Goal: Task Accomplishment & Management: Complete application form

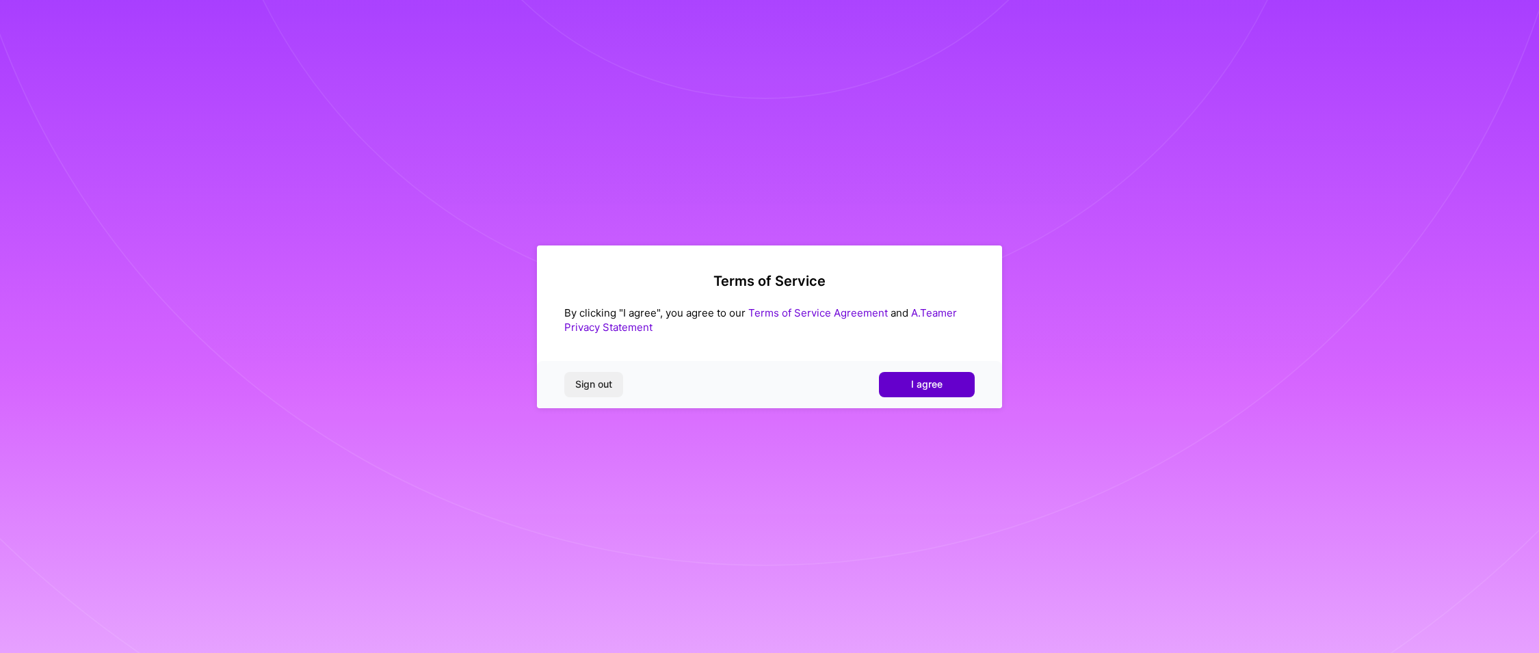
click at [968, 384] on button "I agree" at bounding box center [927, 384] width 96 height 25
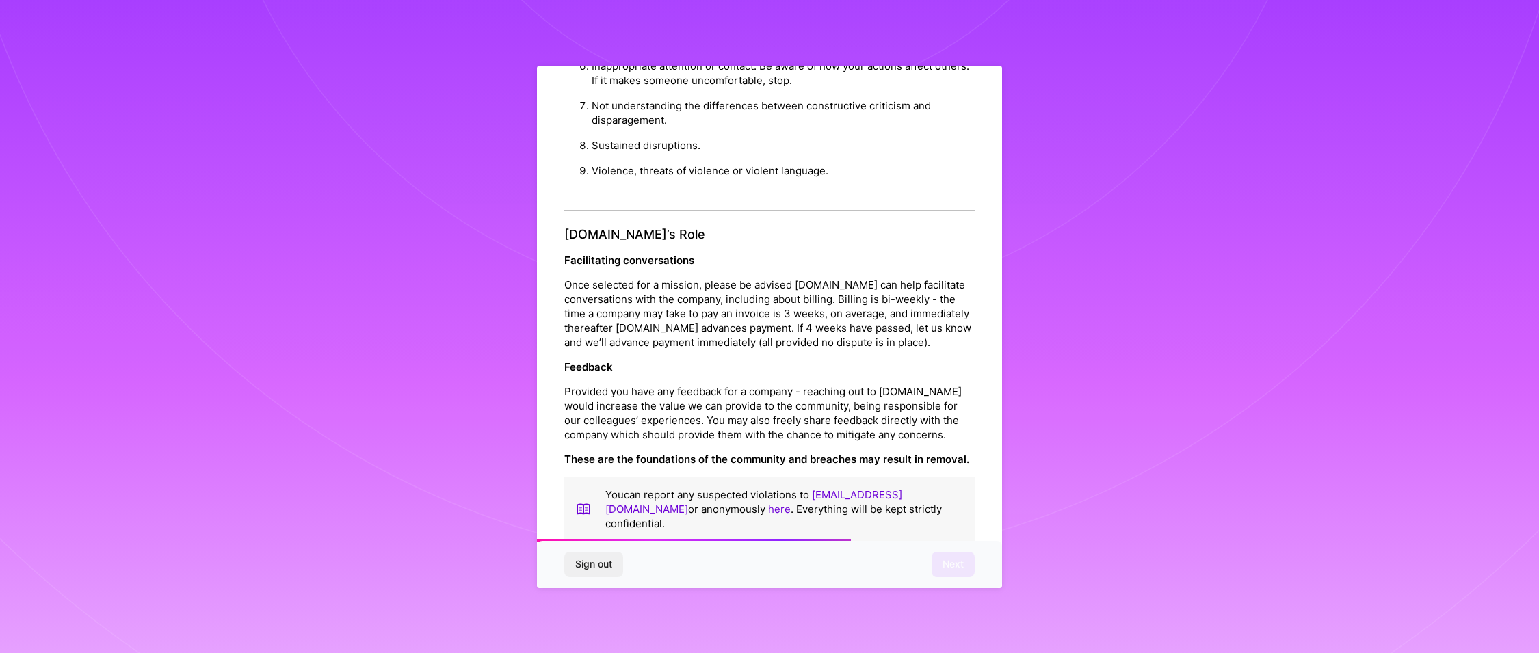
scroll to position [1450, 0]
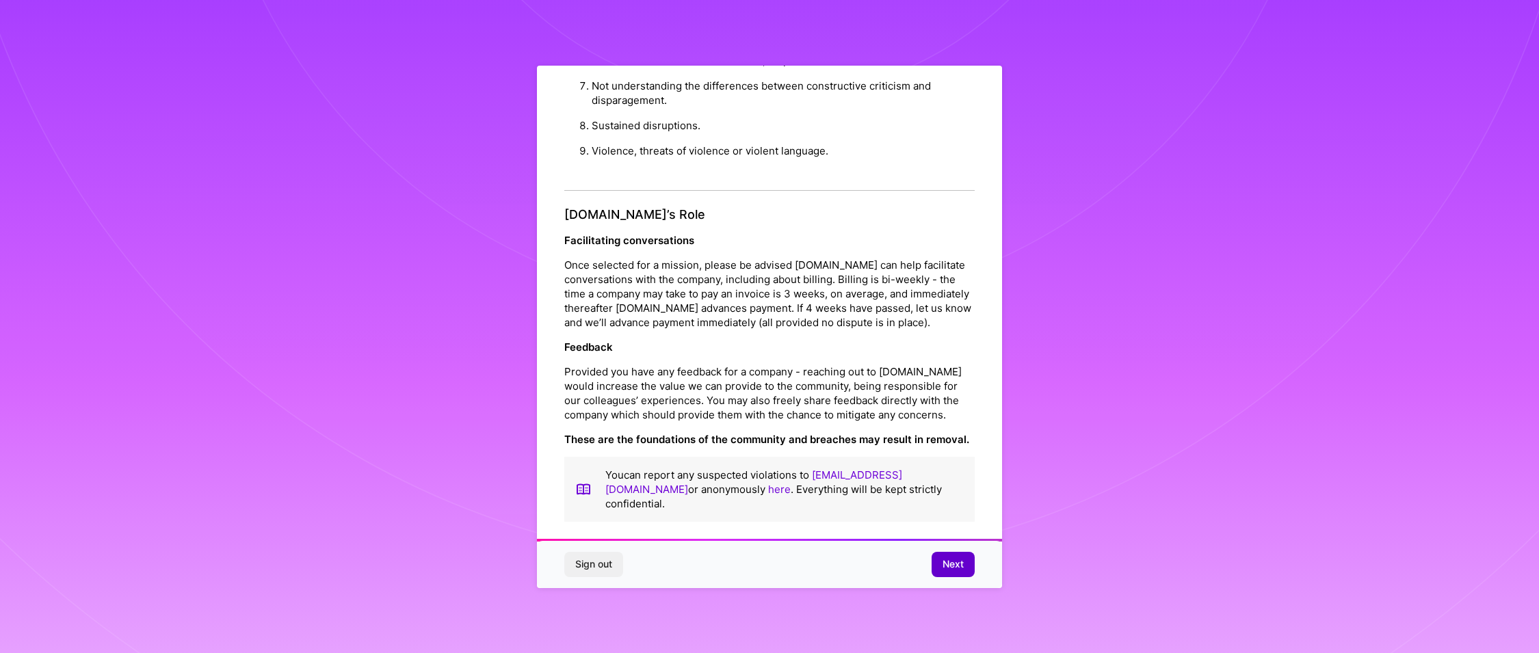
click at [948, 564] on span "Next" at bounding box center [952, 564] width 21 height 14
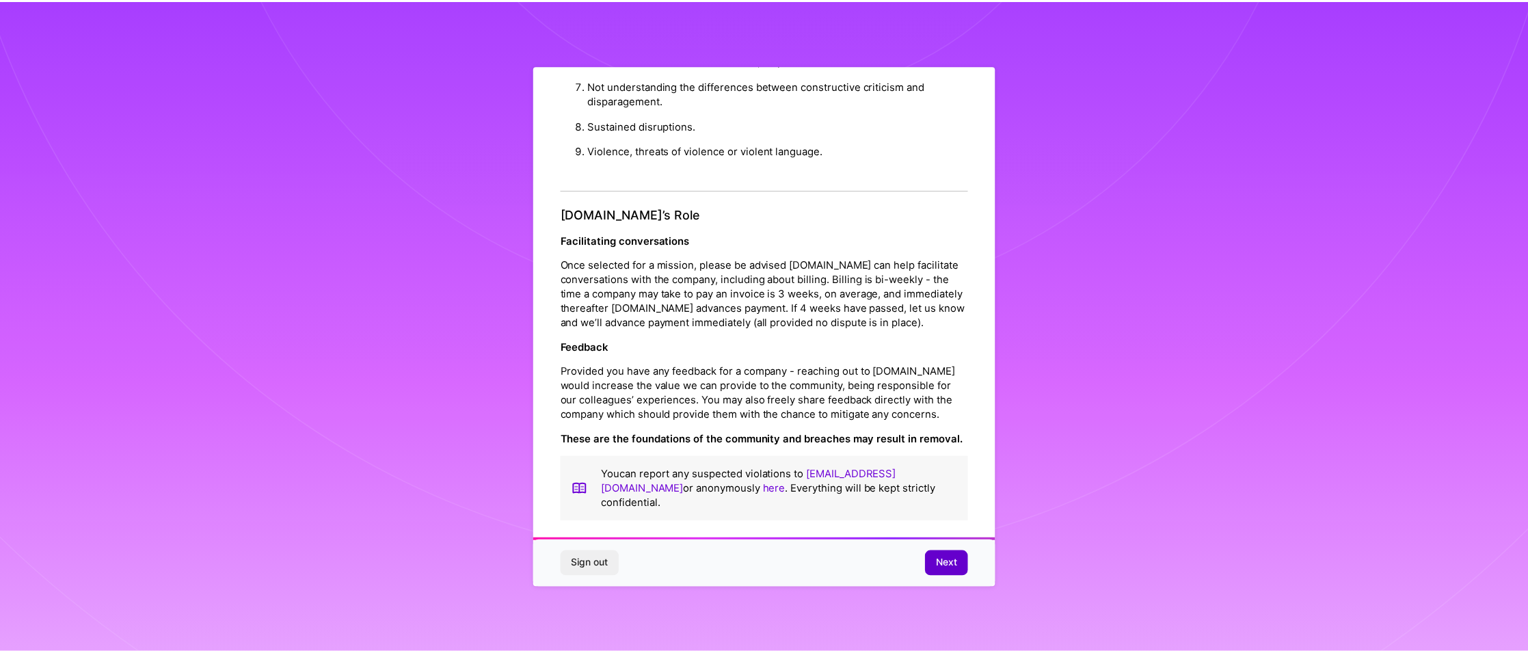
scroll to position [0, 0]
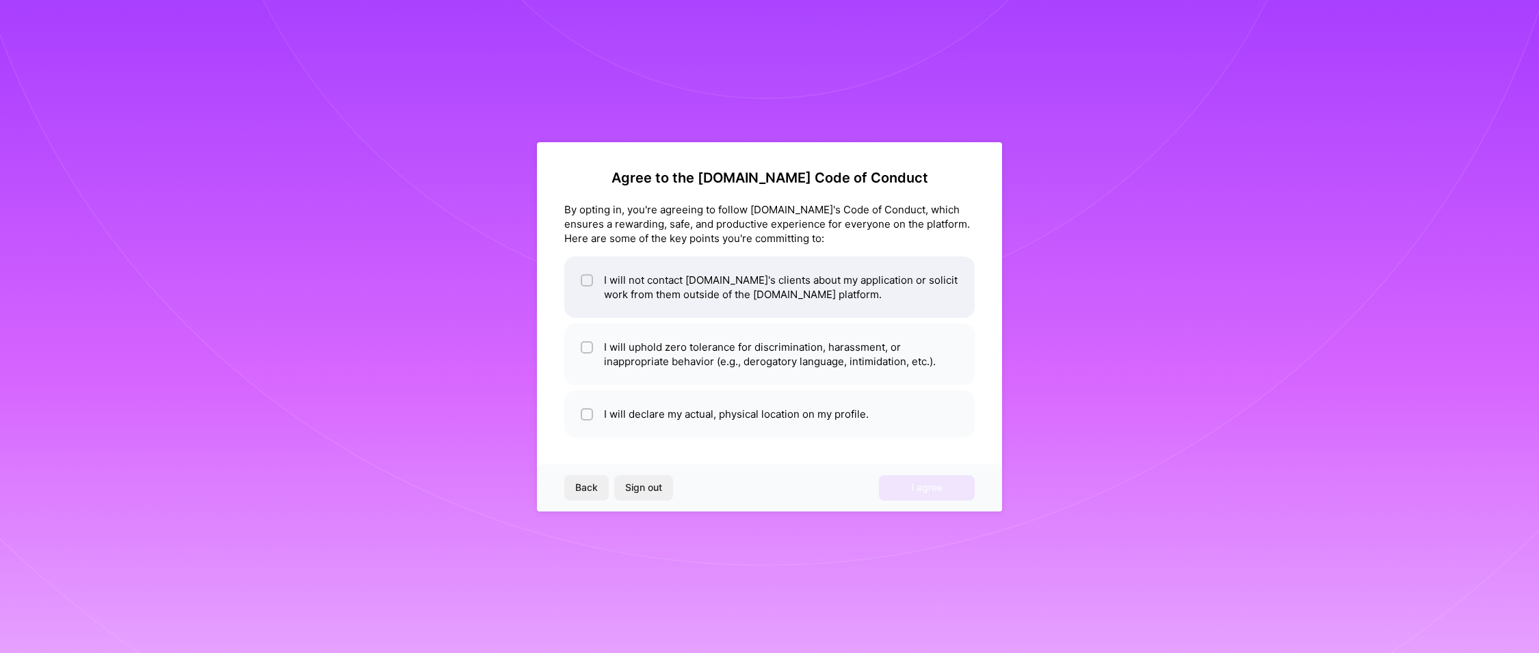
click at [586, 282] on input "checkbox" at bounding box center [588, 281] width 10 height 10
checkbox input "true"
click at [585, 347] on input "checkbox" at bounding box center [588, 348] width 10 height 10
checkbox input "true"
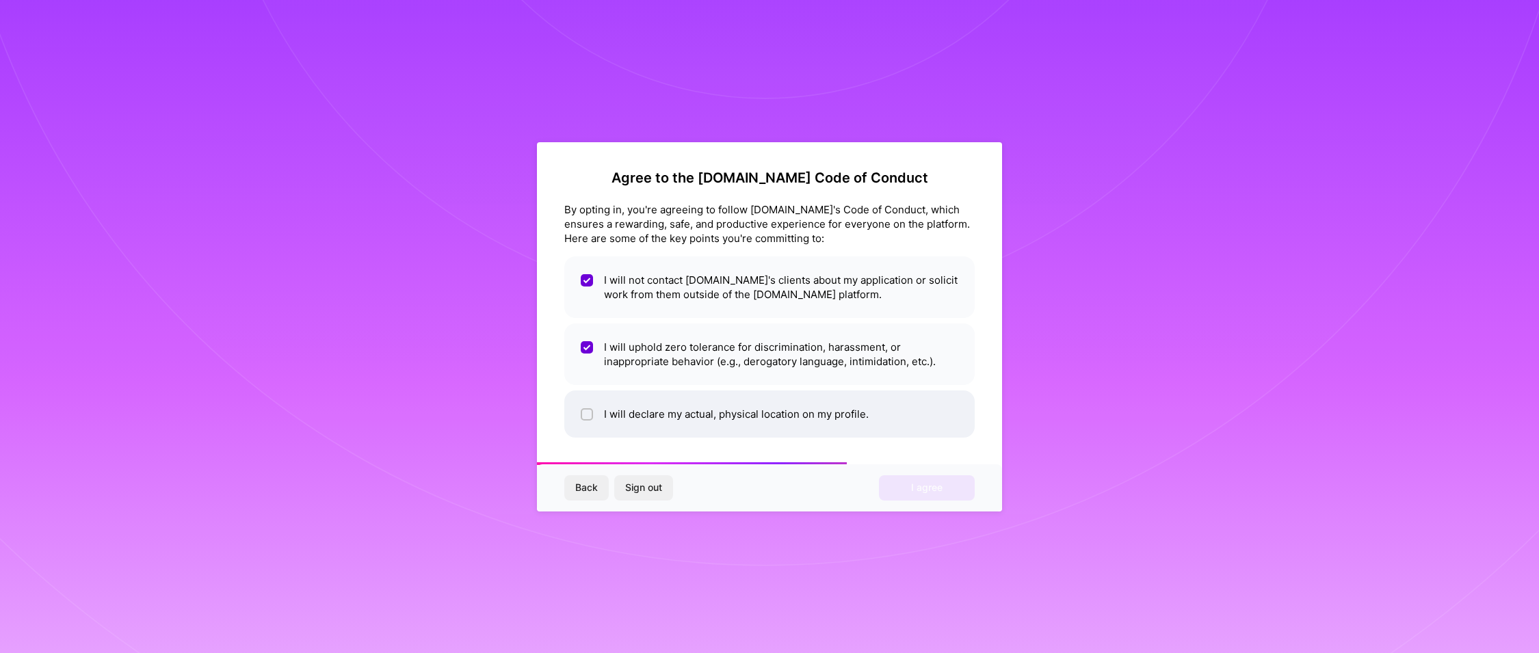
click at [585, 410] on input "checkbox" at bounding box center [588, 415] width 10 height 10
checkbox input "true"
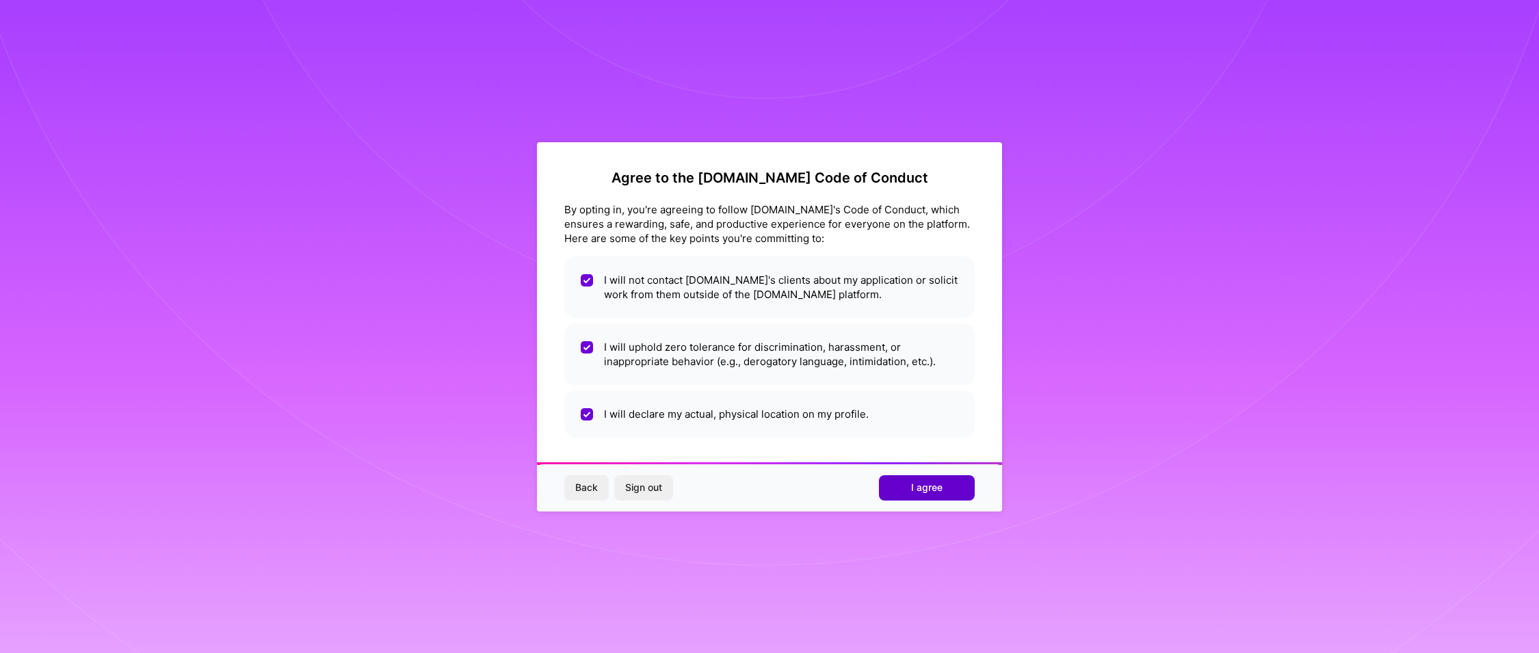
click at [946, 484] on button "I agree" at bounding box center [927, 487] width 96 height 25
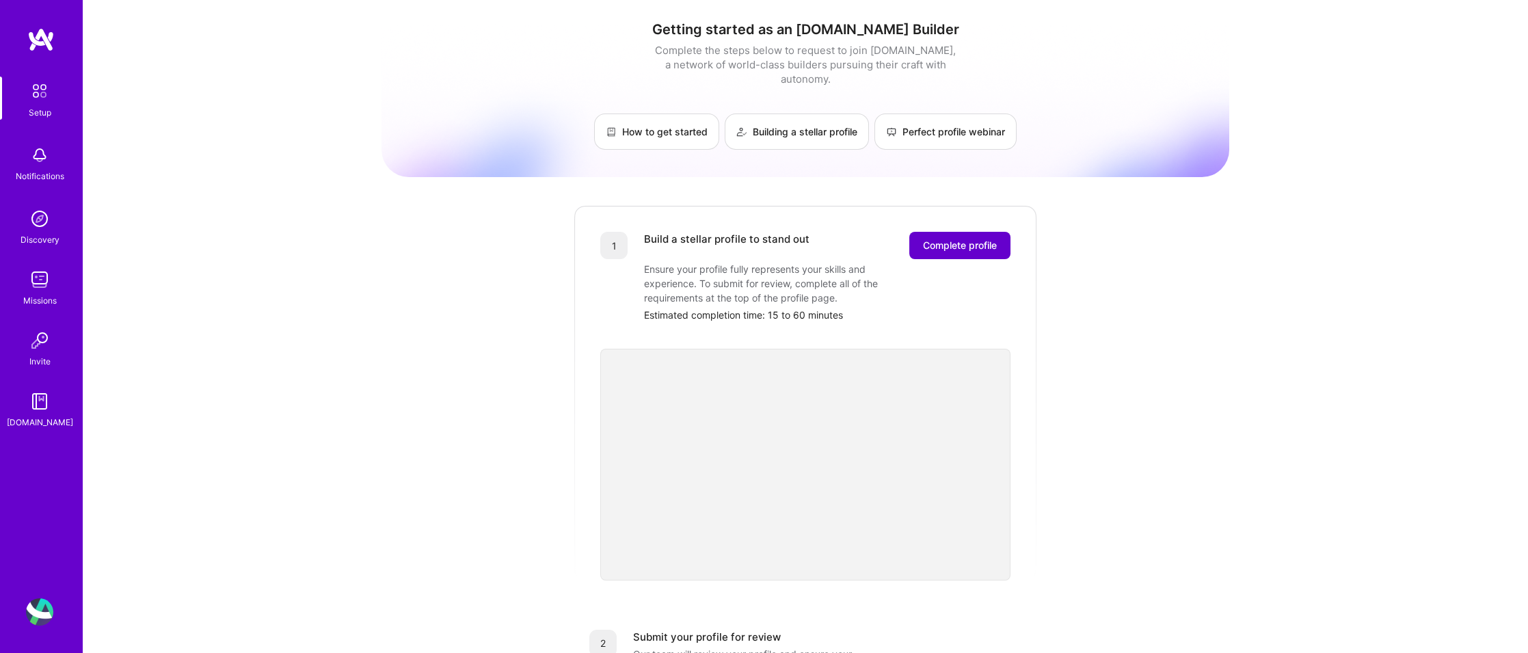
click at [955, 239] on span "Complete profile" at bounding box center [960, 246] width 74 height 14
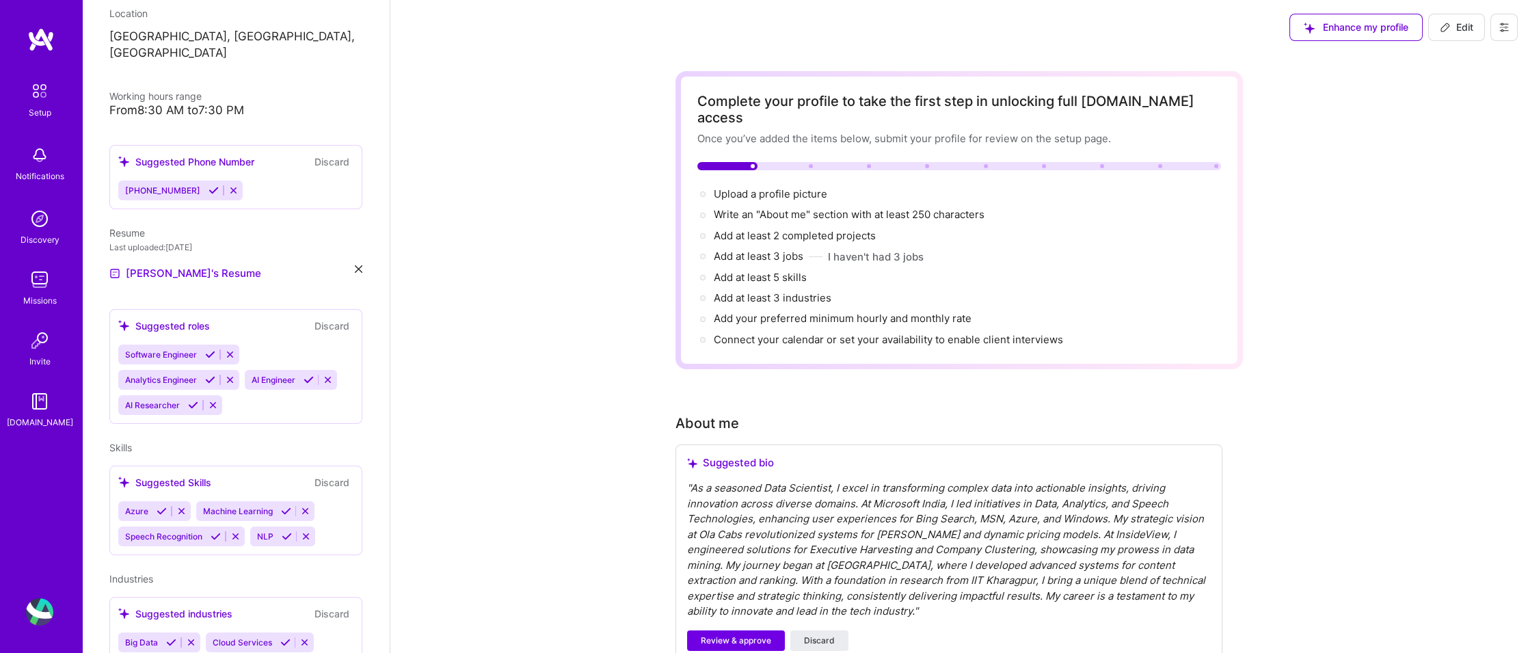
scroll to position [276, 0]
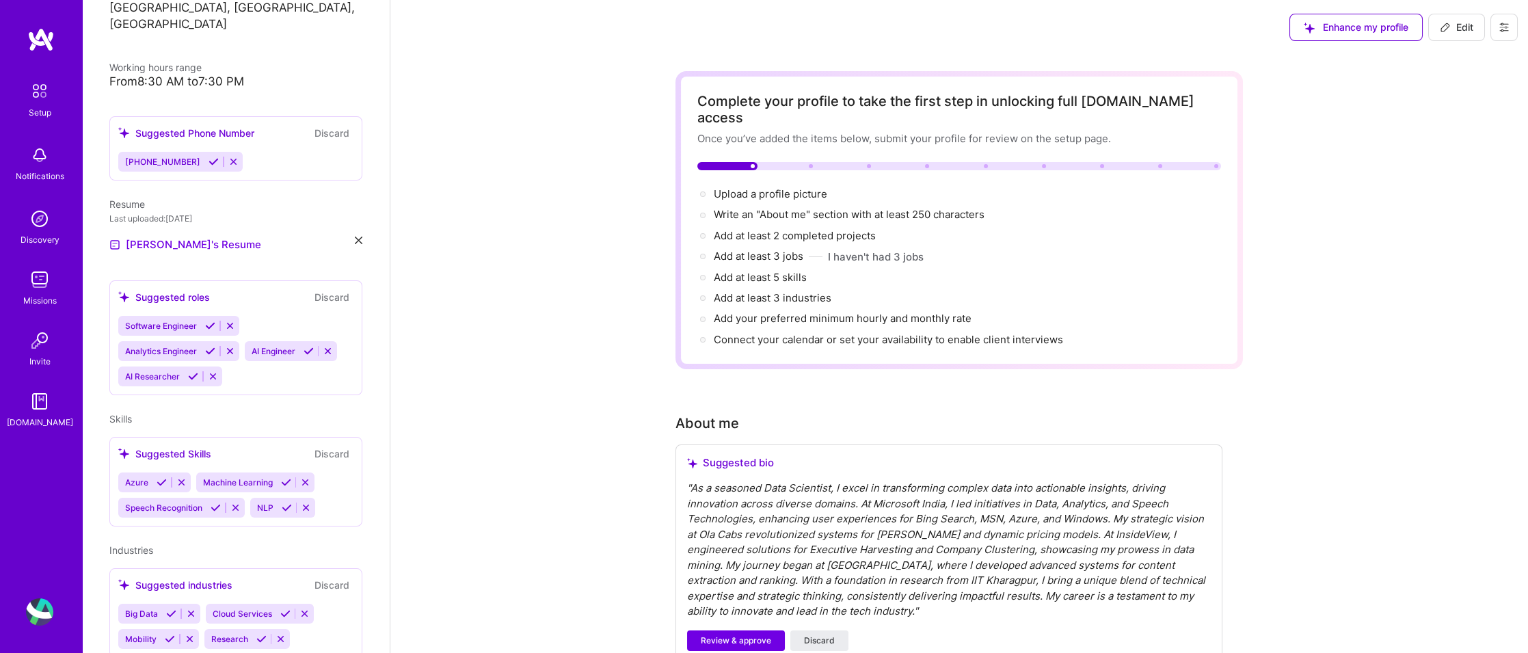
click at [234, 321] on icon at bounding box center [230, 326] width 10 height 10
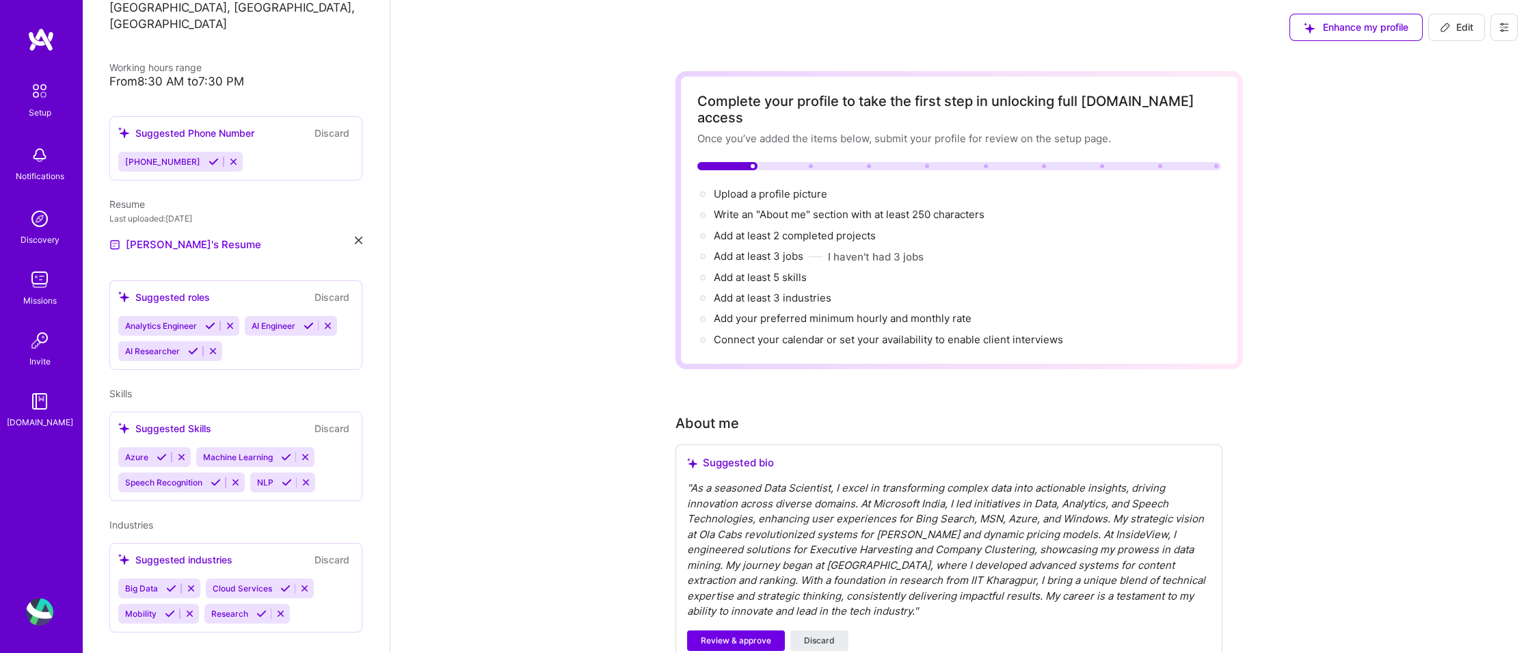
scroll to position [281, 0]
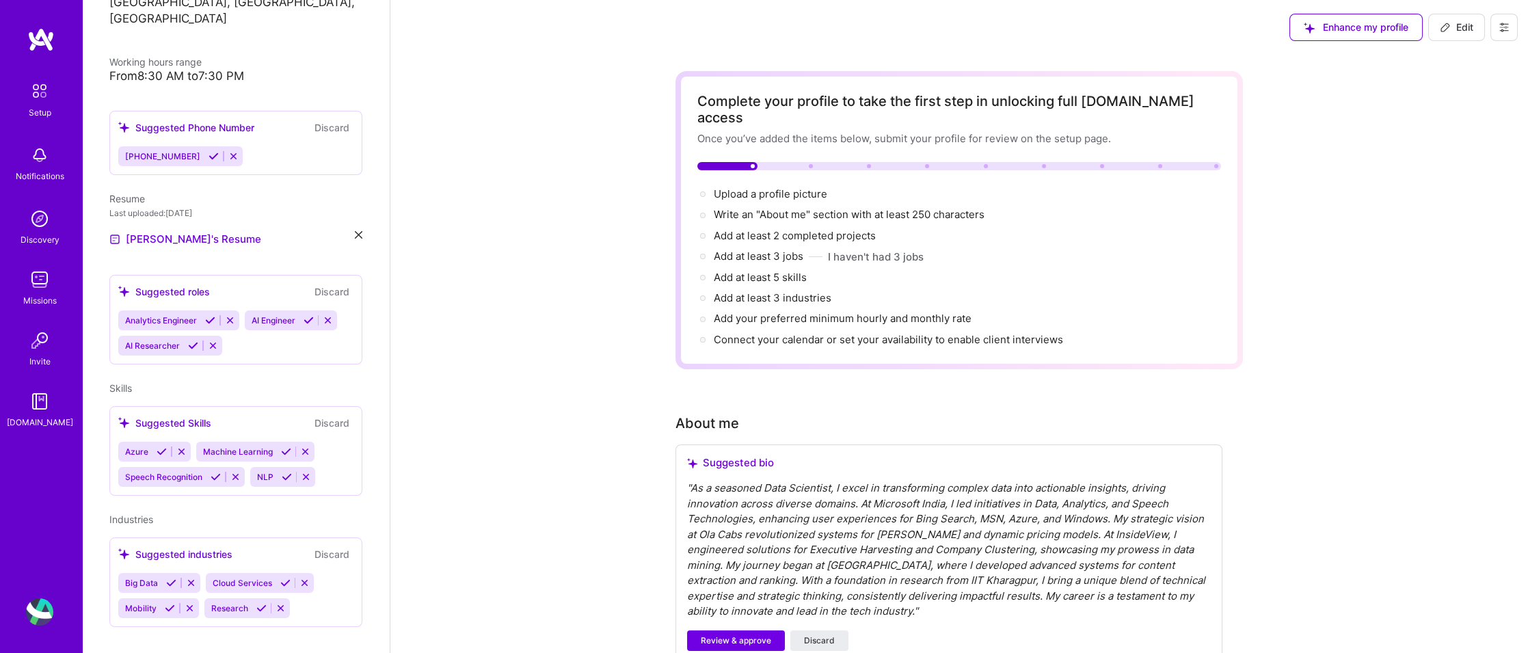
click at [213, 415] on div "Suggested Skills Discard" at bounding box center [235, 423] width 235 height 16
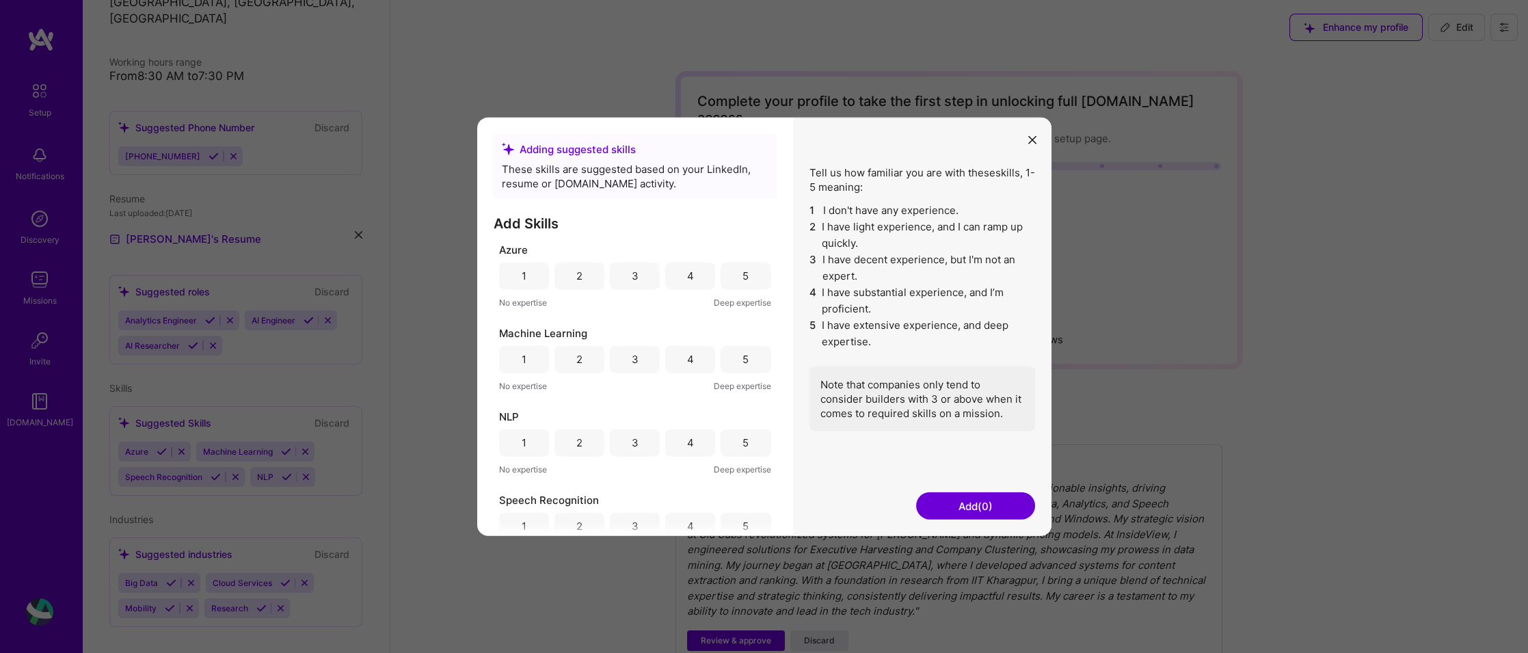
scroll to position [23, 0]
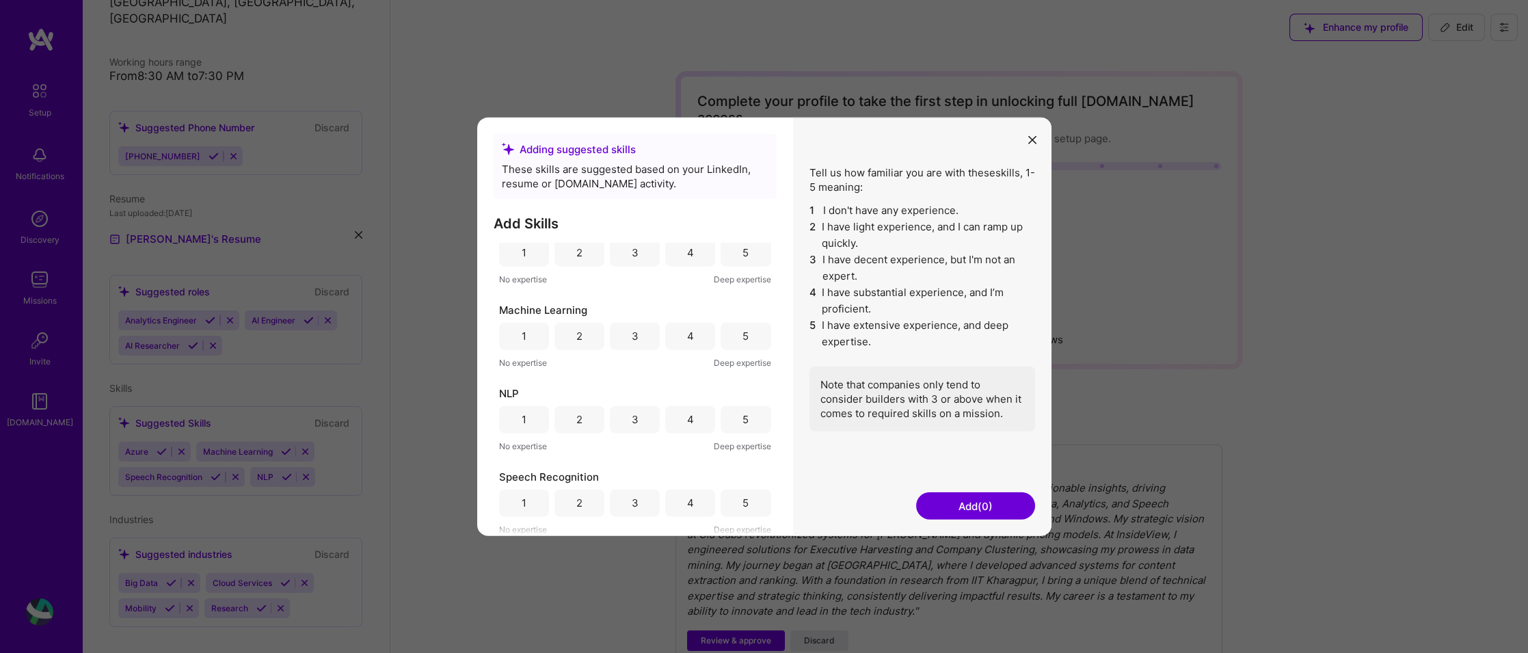
click at [1007, 503] on button "Add (0)" at bounding box center [975, 505] width 119 height 27
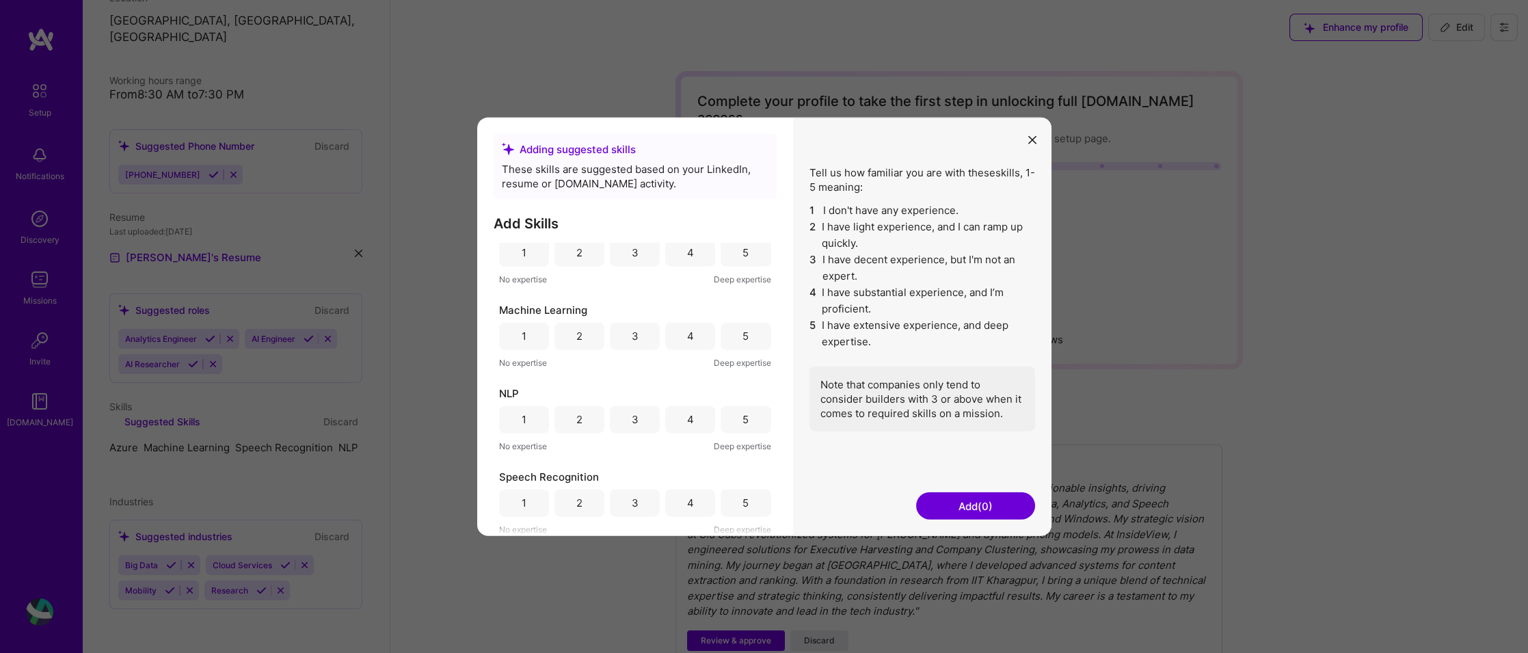
scroll to position [150, 0]
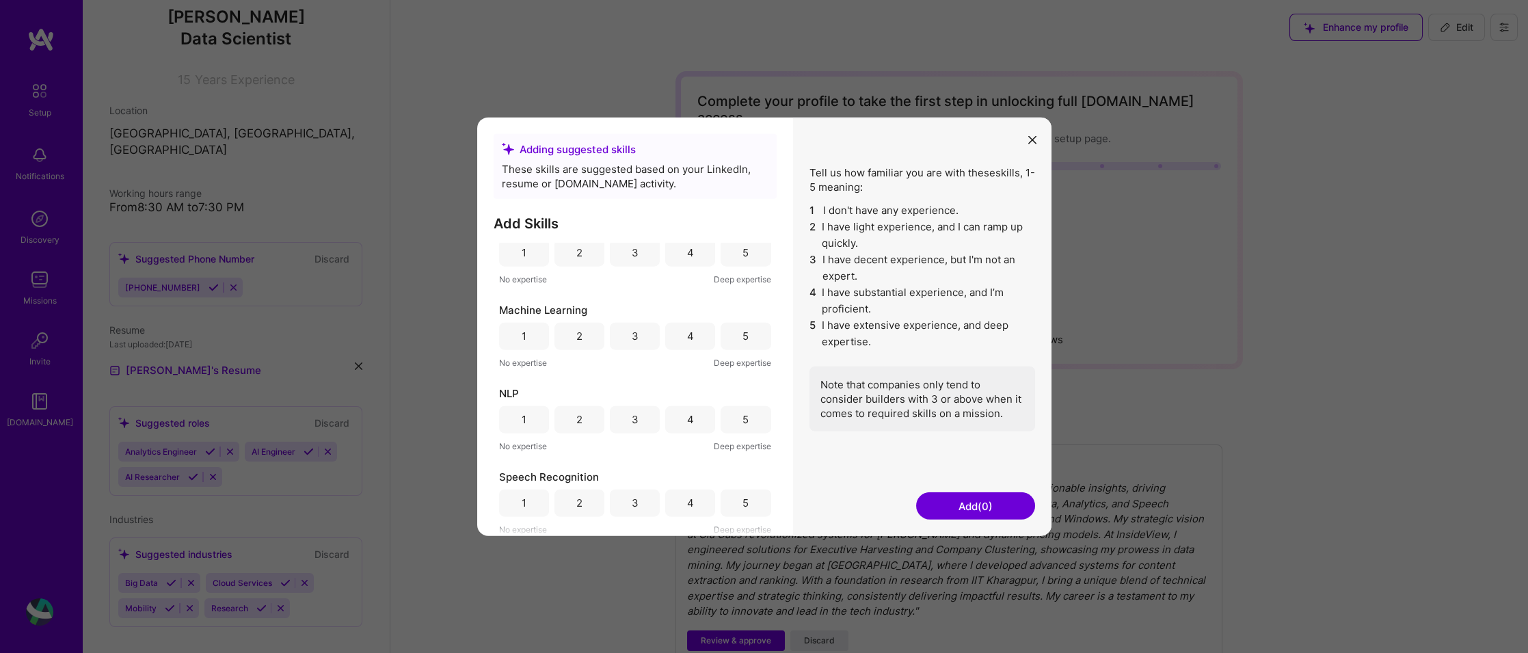
click at [967, 504] on button "Add (0)" at bounding box center [975, 505] width 119 height 27
click at [1031, 141] on icon "modal" at bounding box center [1032, 140] width 8 height 8
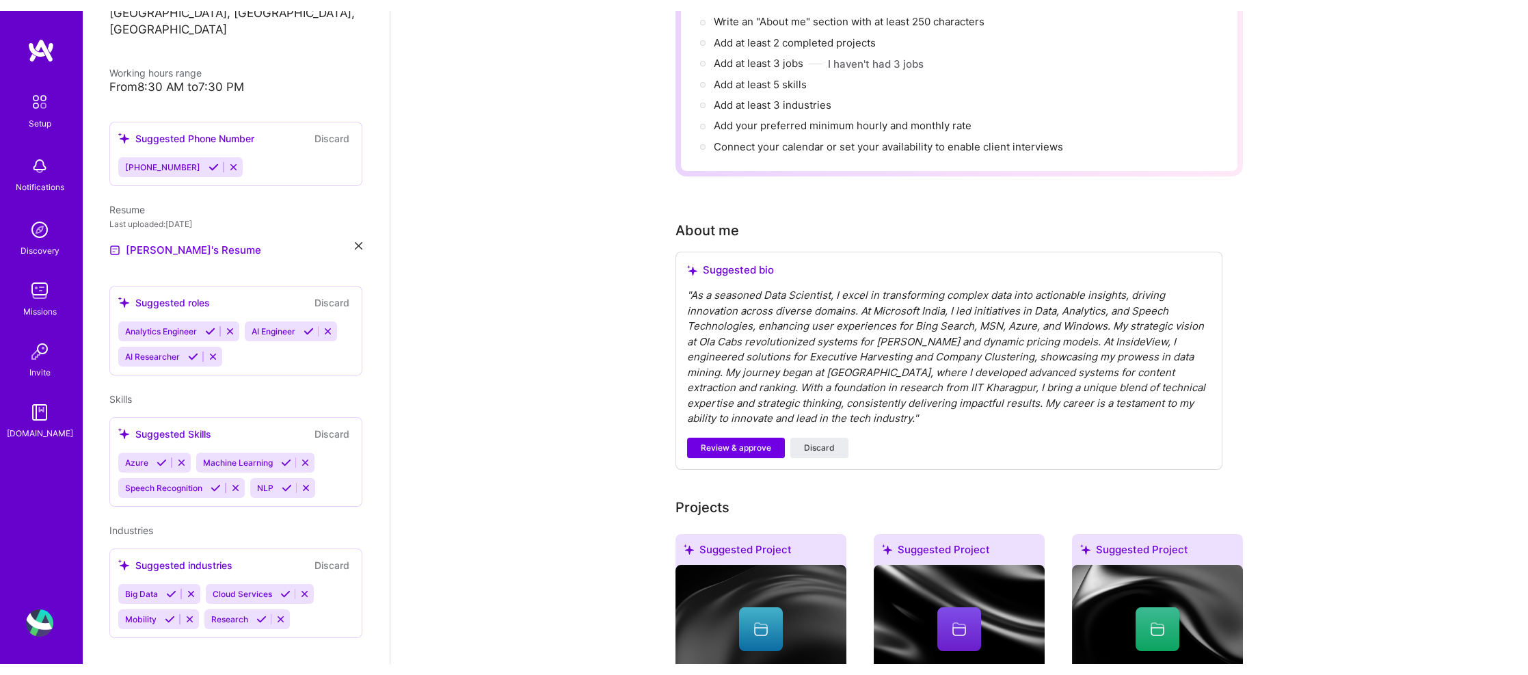
scroll to position [205, 0]
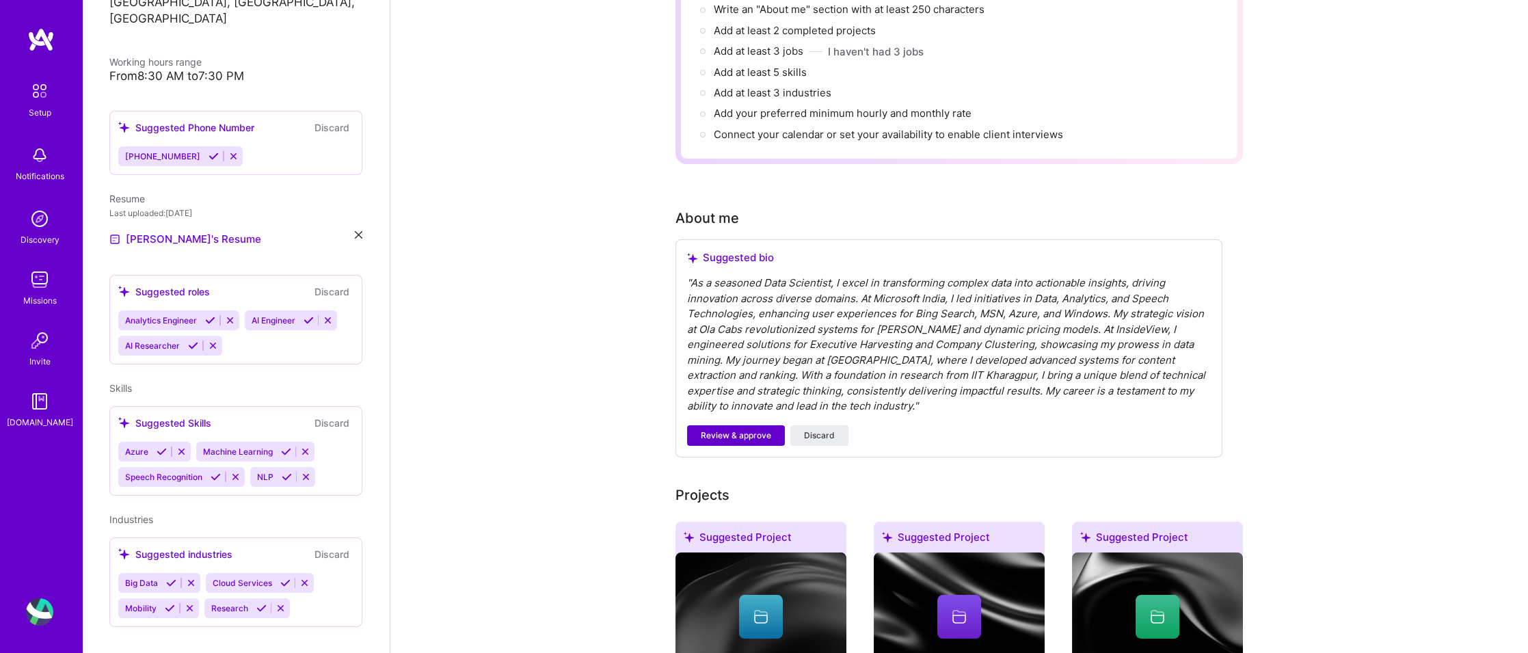
click at [740, 429] on span "Review & approve" at bounding box center [736, 435] width 70 height 12
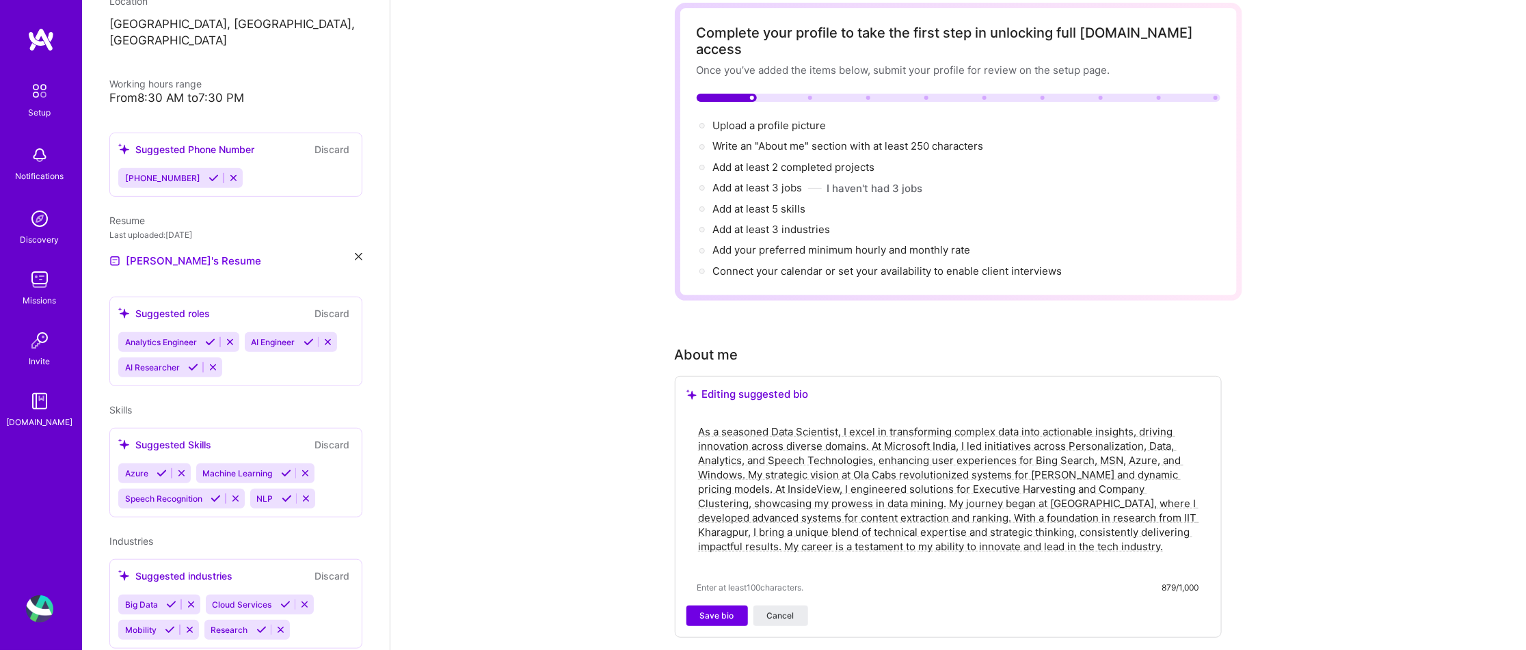
scroll to position [0, 0]
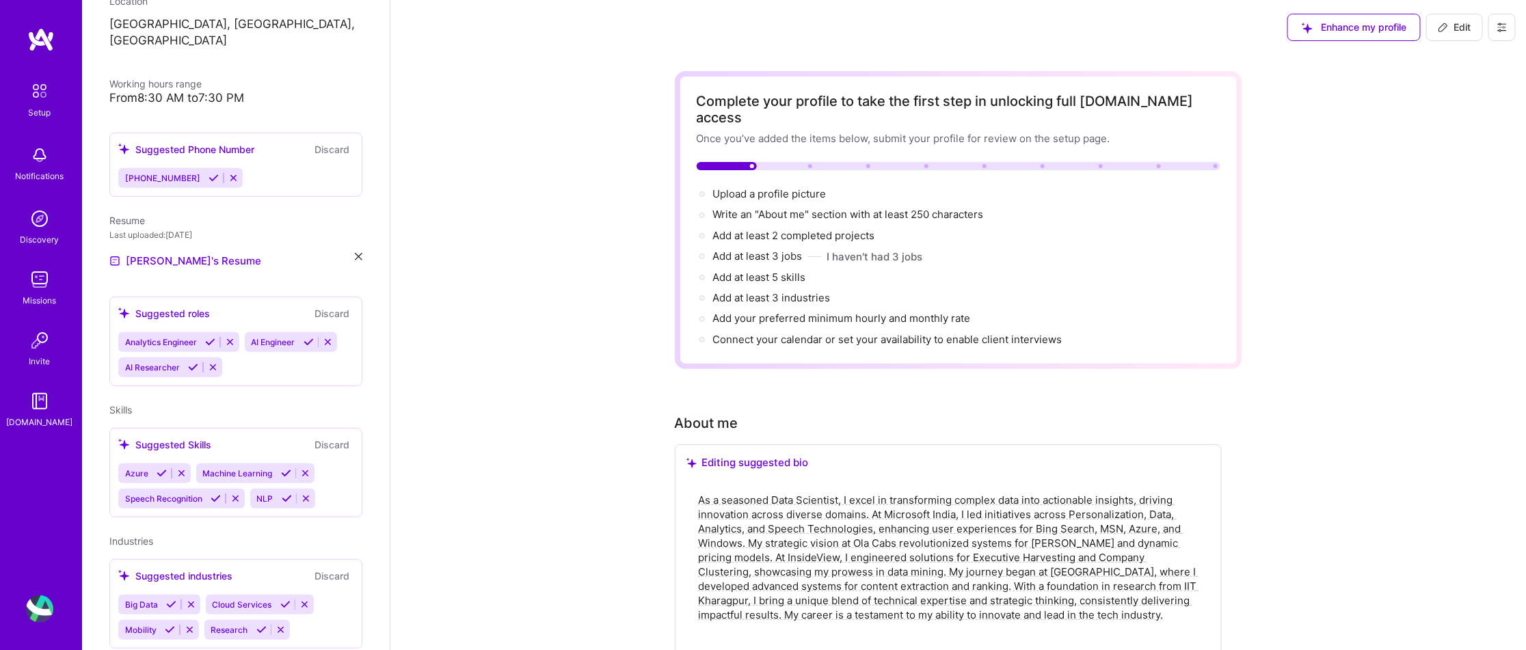
type textarea "As a seasoned Data Scientist, I excel in transforming complex data into actiona…"
